Goal: Obtain resource: Obtain resource

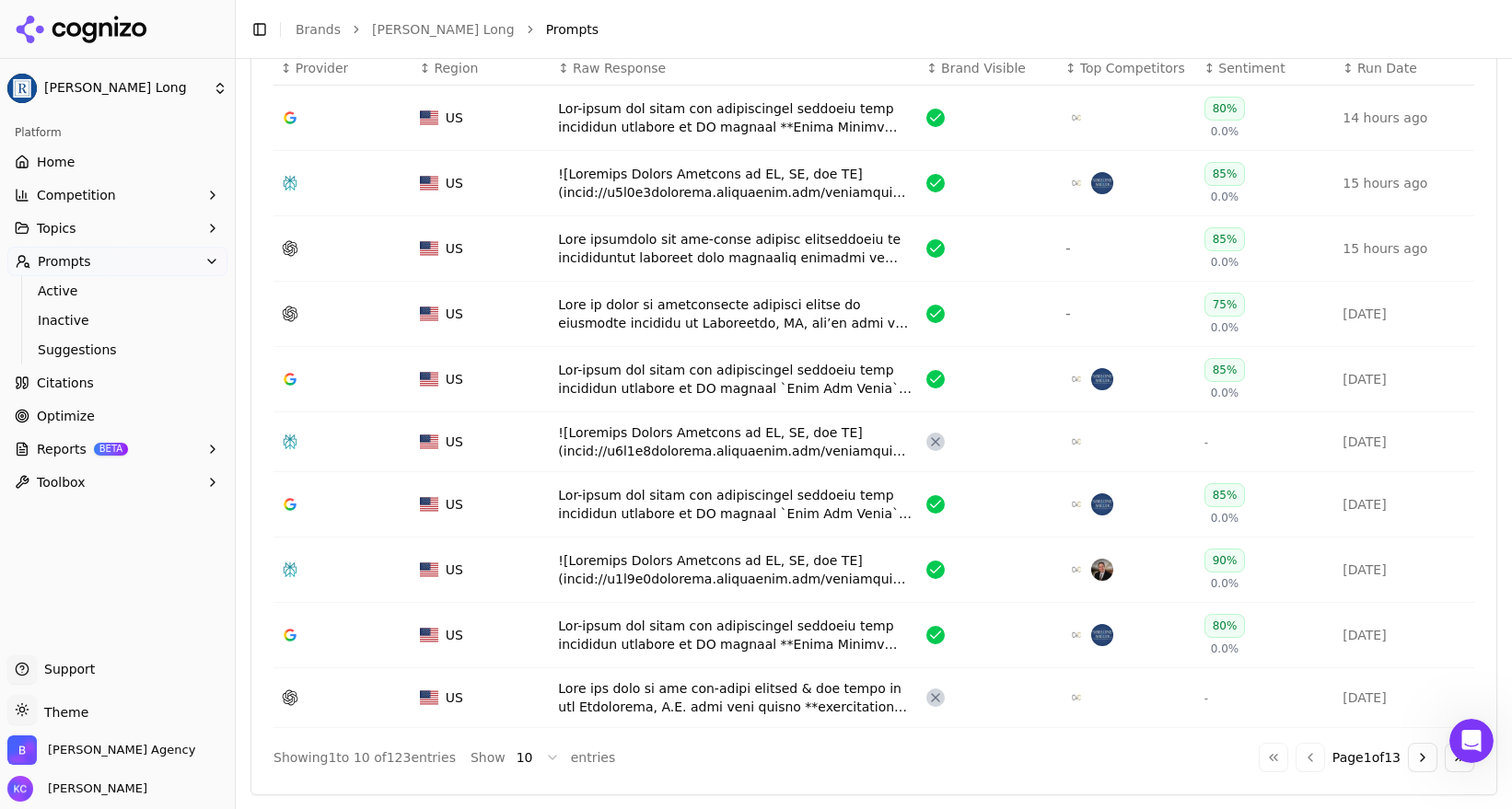
scroll to position [804, 0]
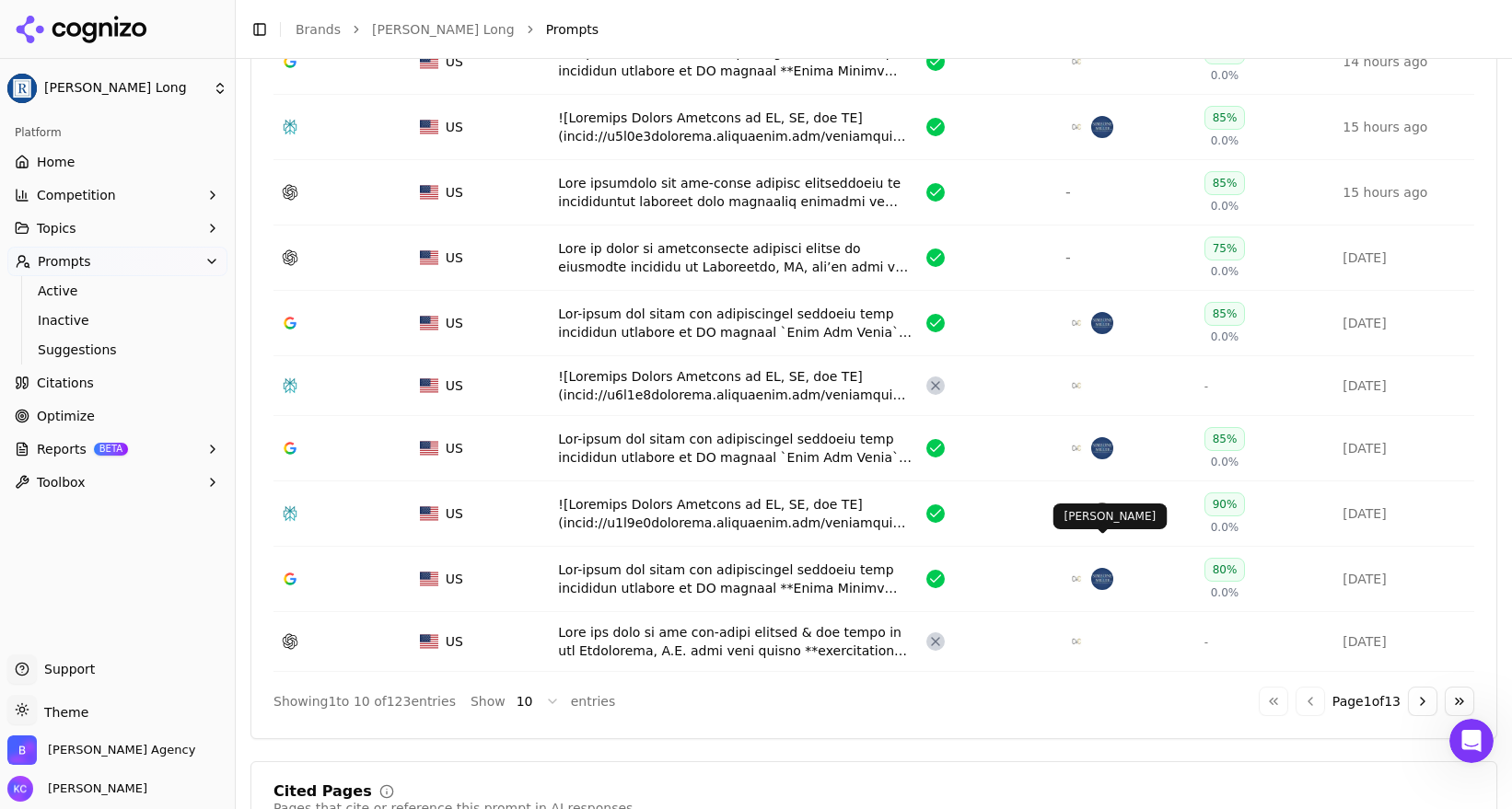
click at [1103, 569] on img "Data table" at bounding box center [1102, 580] width 22 height 22
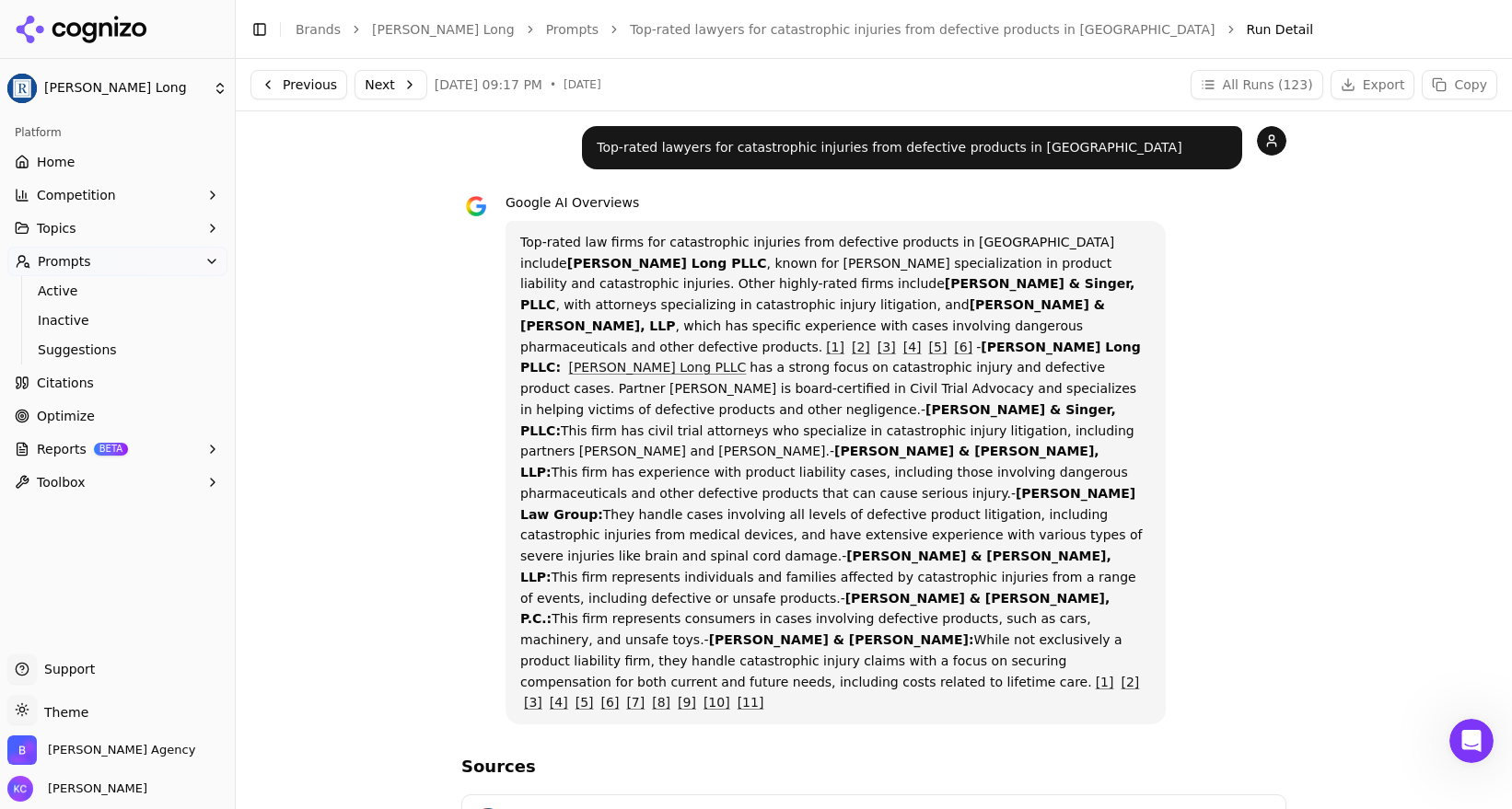
click at [55, 156] on span "Home" at bounding box center [55, 162] width 38 height 18
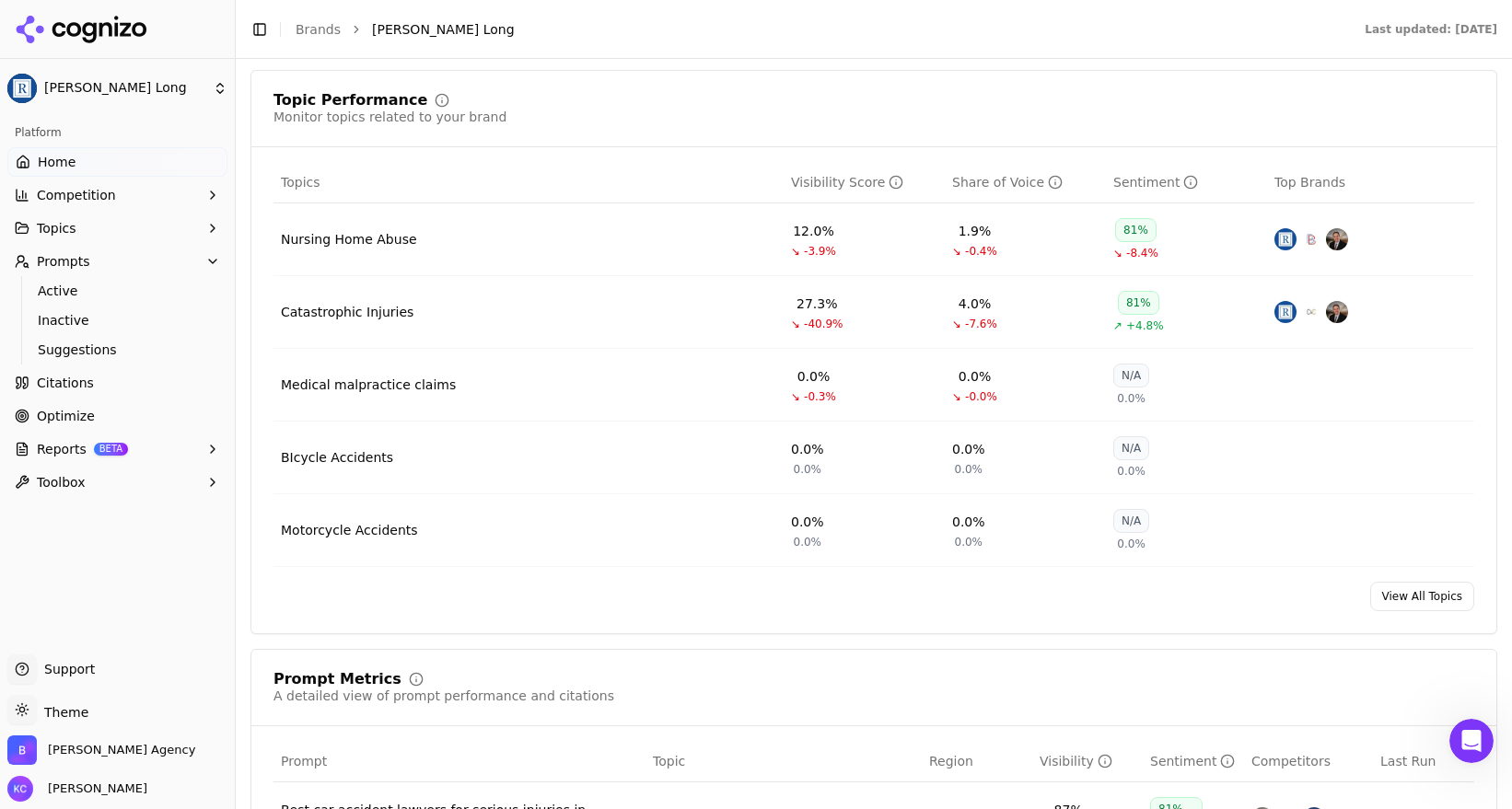
scroll to position [758, 0]
click at [45, 411] on span "Optimize" at bounding box center [65, 416] width 58 height 18
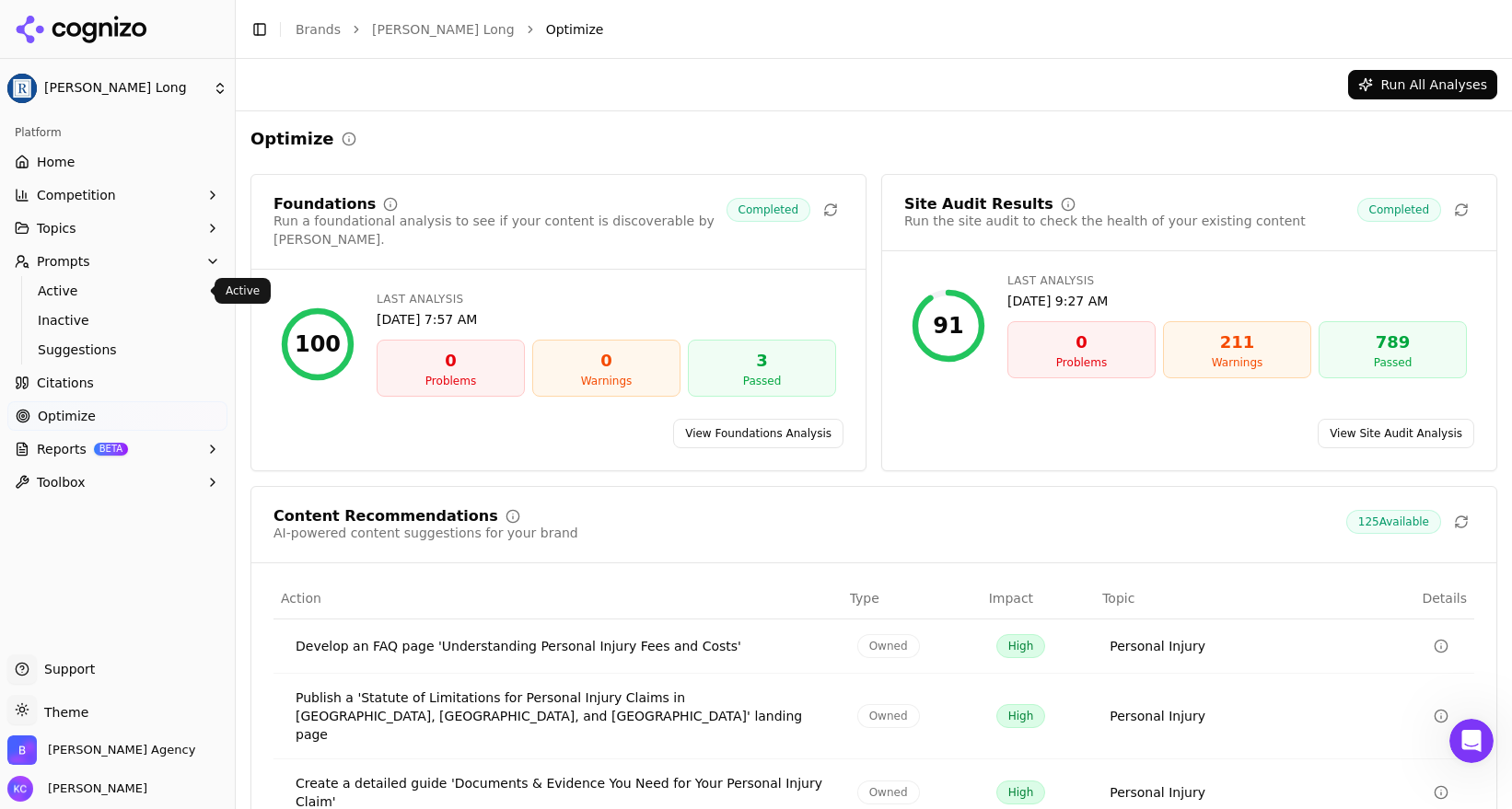
click at [80, 291] on span "Active" at bounding box center [118, 291] width 160 height 18
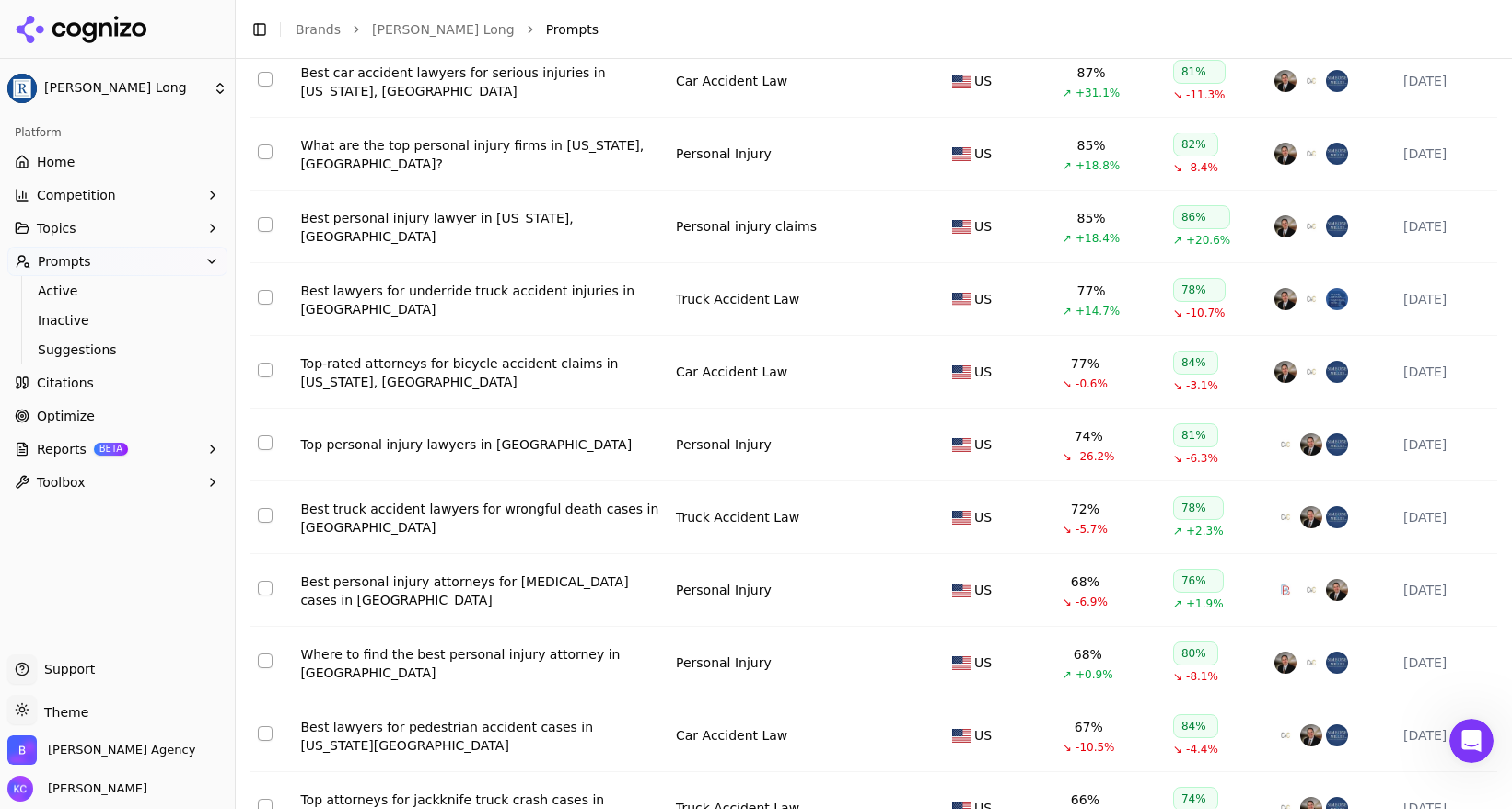
scroll to position [265, 0]
click at [462, 366] on div "Top-rated attorneys for bicycle accident claims in [US_STATE], [GEOGRAPHIC_DATA]" at bounding box center [481, 372] width 361 height 37
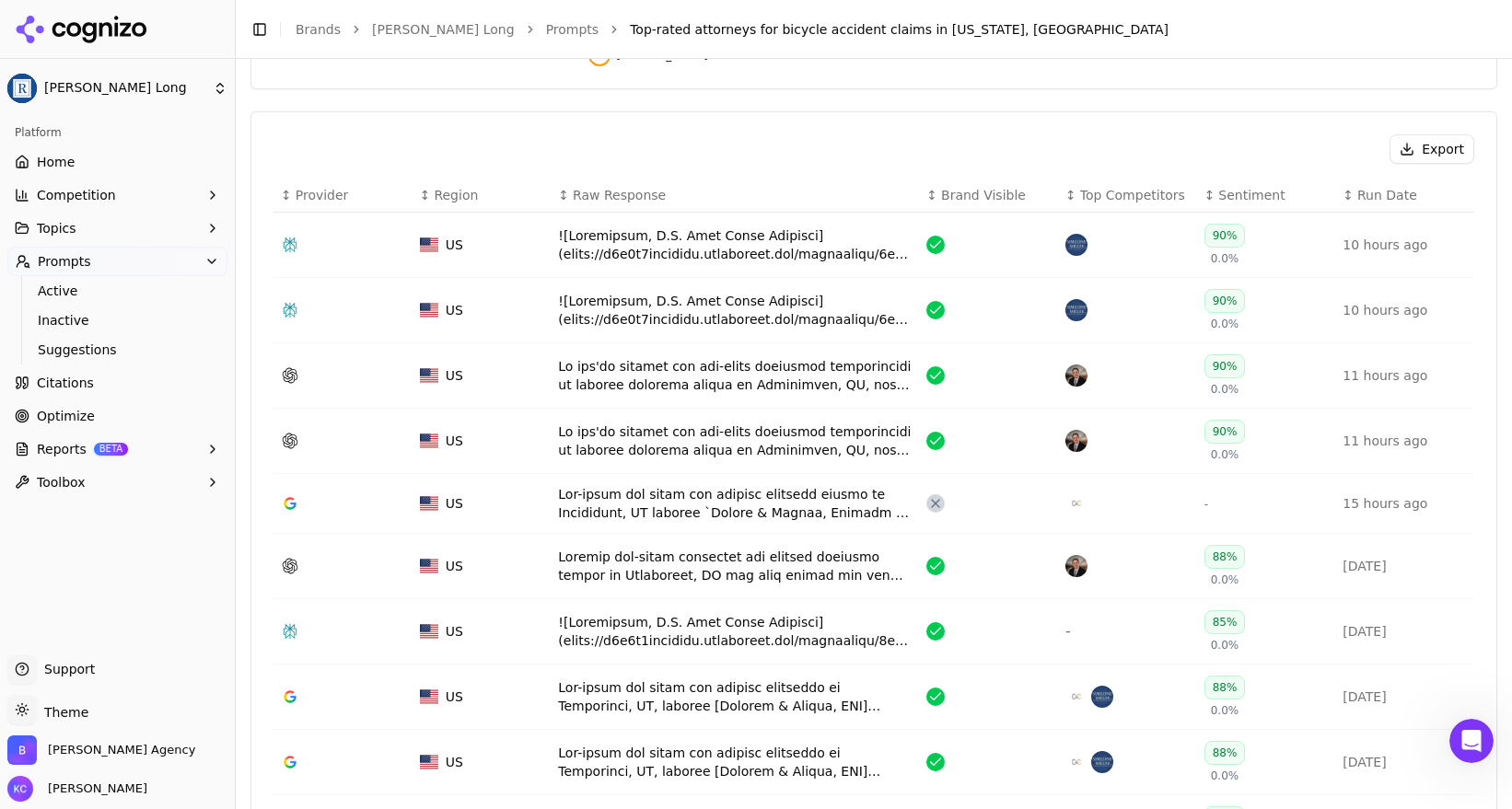
scroll to position [623, 0]
click at [682, 357] on div "Data table" at bounding box center [735, 375] width 354 height 37
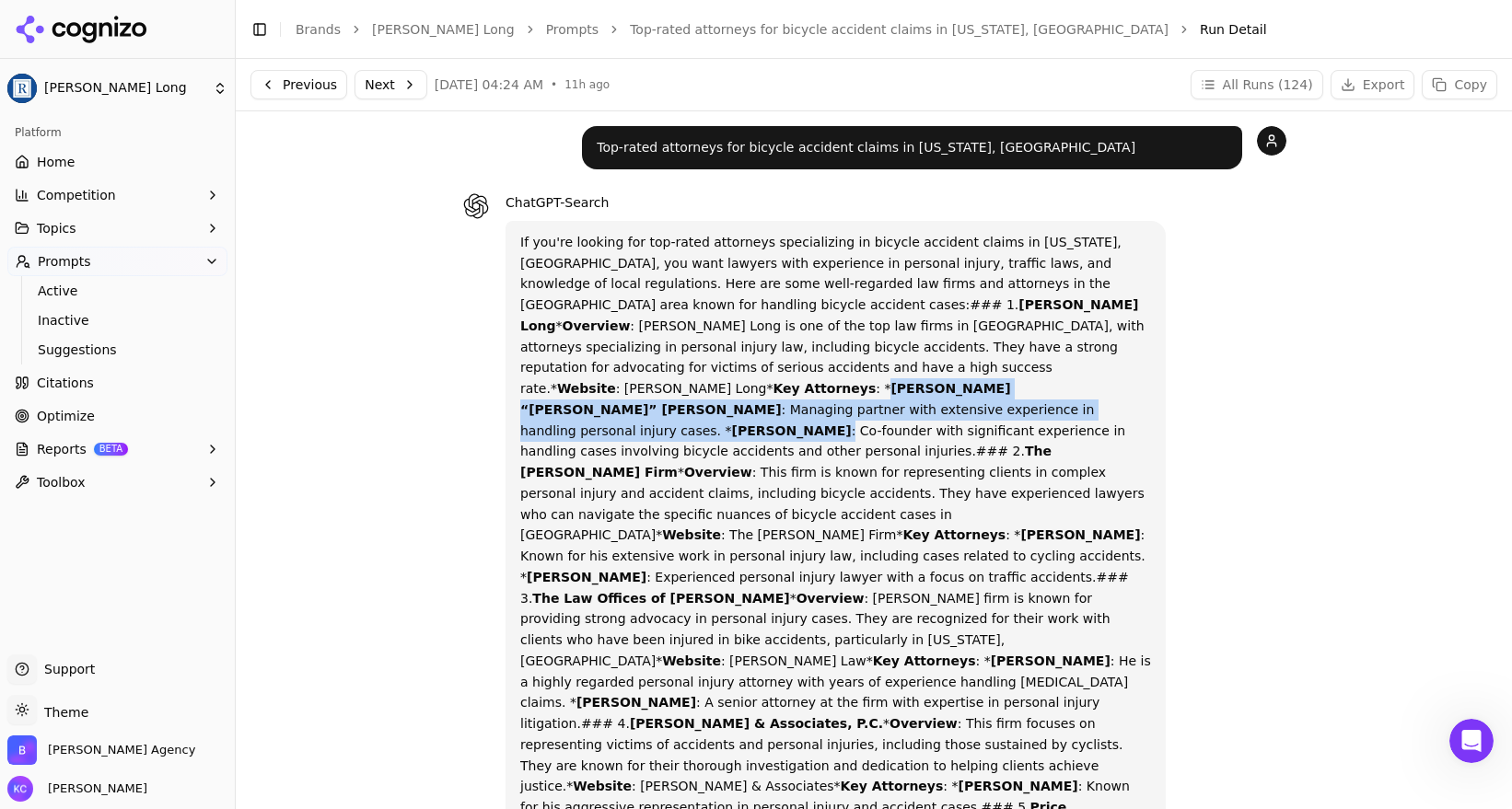
drag, startPoint x: 623, startPoint y: 370, endPoint x: 751, endPoint y: 382, distance: 128.6
click at [751, 382] on p "If you're looking for top-rated attorneys specializing in bicycle accident clai…" at bounding box center [836, 818] width 631 height 1173
copy p "[PERSON_NAME] “[PERSON_NAME]” [PERSON_NAME] : Managing partner with extensive e…"
